Goal: Task Accomplishment & Management: Use online tool/utility

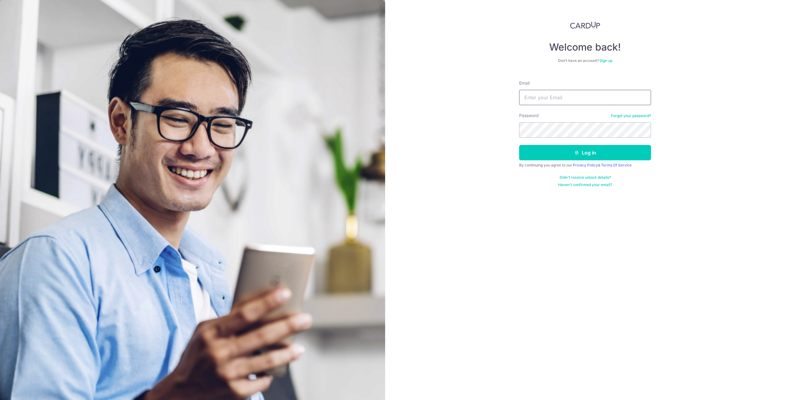
click at [568, 95] on input "Email" at bounding box center [585, 97] width 132 height 15
click at [567, 95] on input "Email" at bounding box center [585, 97] width 132 height 15
click at [553, 90] on input "Email" at bounding box center [585, 97] width 132 height 15
type input "[EMAIL_ADDRESS][DOMAIN_NAME]"
click at [571, 147] on button "Log in" at bounding box center [585, 152] width 132 height 15
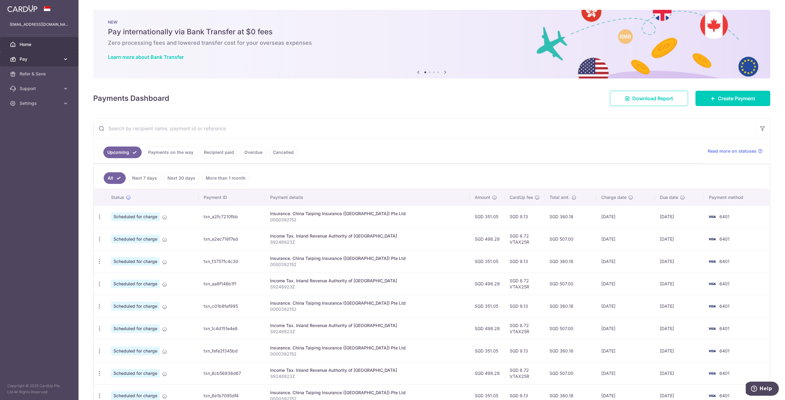
click at [33, 56] on span "Pay" at bounding box center [40, 59] width 40 height 6
click at [44, 71] on span "Payments" at bounding box center [40, 74] width 40 height 6
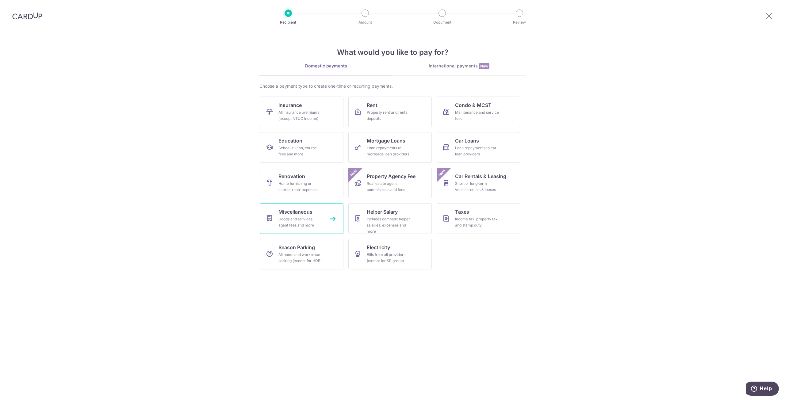
click at [318, 215] on link "Miscellaneous Goods and services, agent fees and more" at bounding box center [301, 218] width 83 height 31
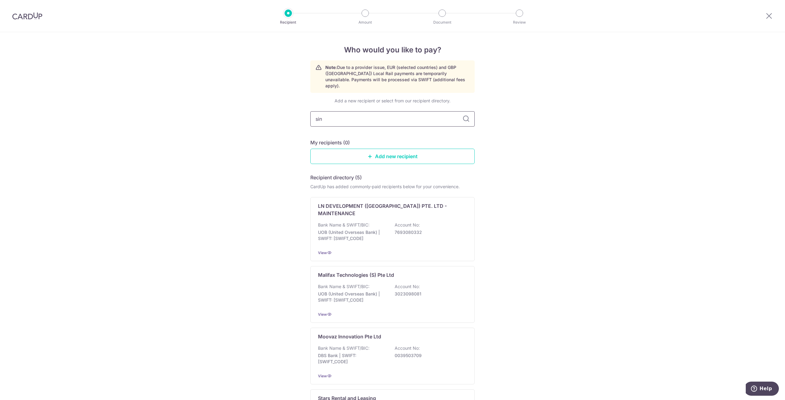
type input "sing"
